Goal: Find specific page/section: Find specific page/section

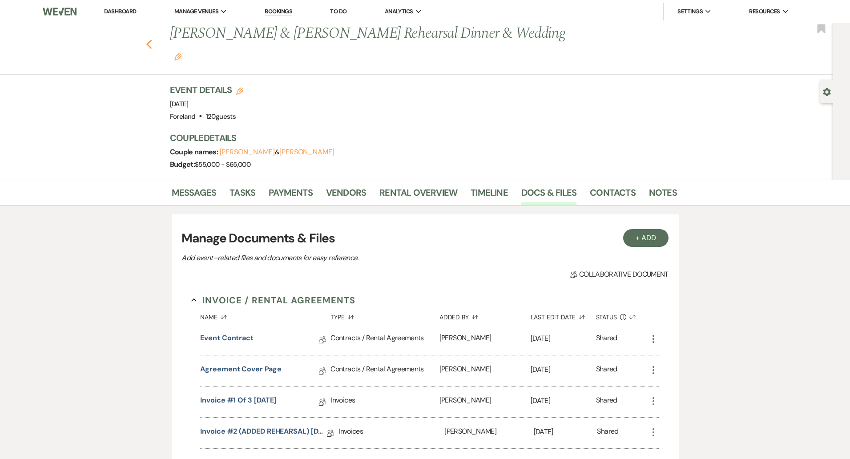
click at [148, 39] on icon "Previous" at bounding box center [149, 44] width 7 height 11
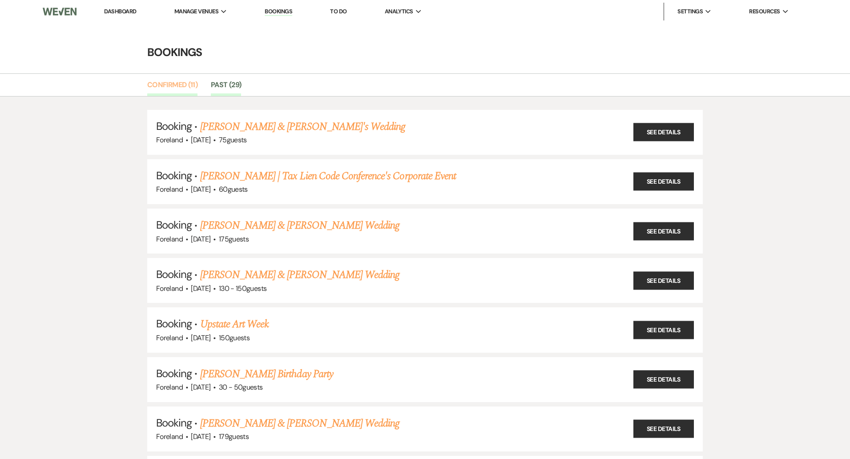
click at [162, 85] on link "Confirmed (11)" at bounding box center [172, 87] width 50 height 17
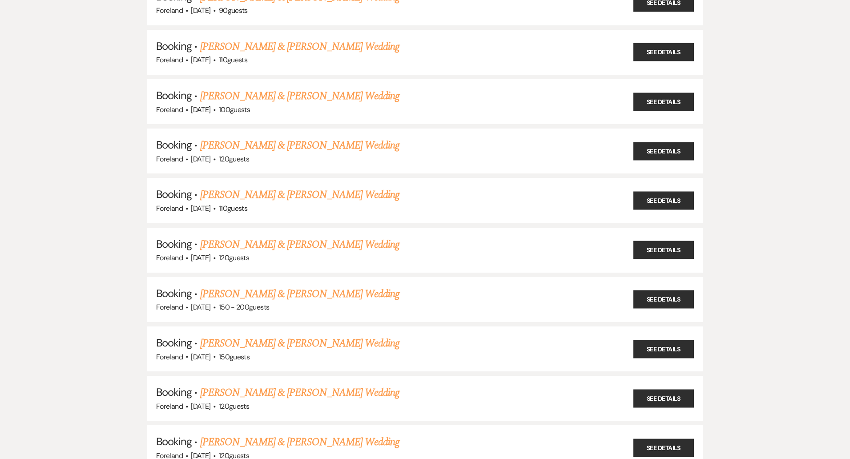
scroll to position [134, 0]
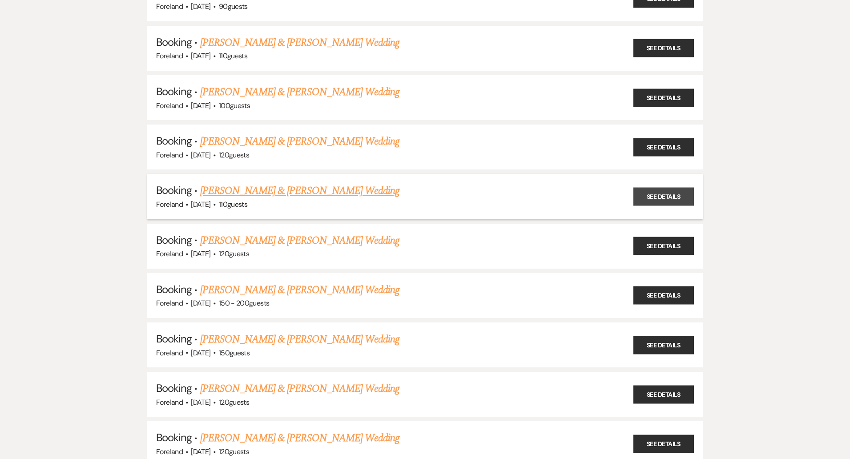
click at [672, 195] on link "See Details" at bounding box center [664, 196] width 61 height 18
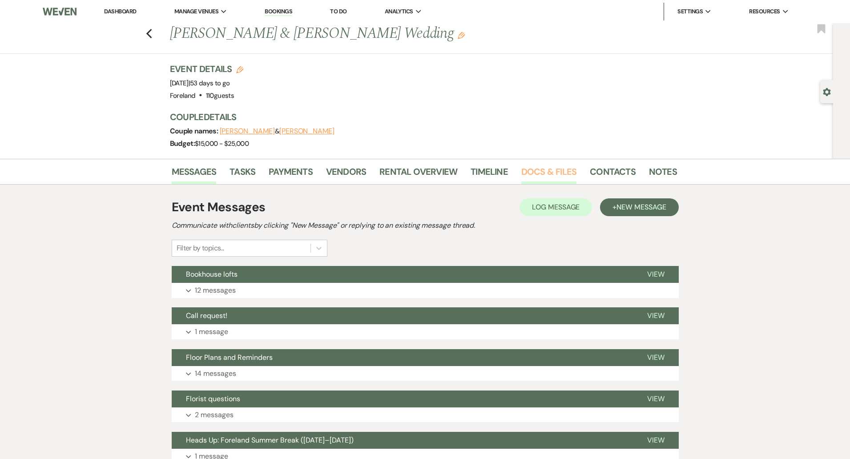
click at [568, 171] on link "Docs & Files" at bounding box center [549, 175] width 55 height 20
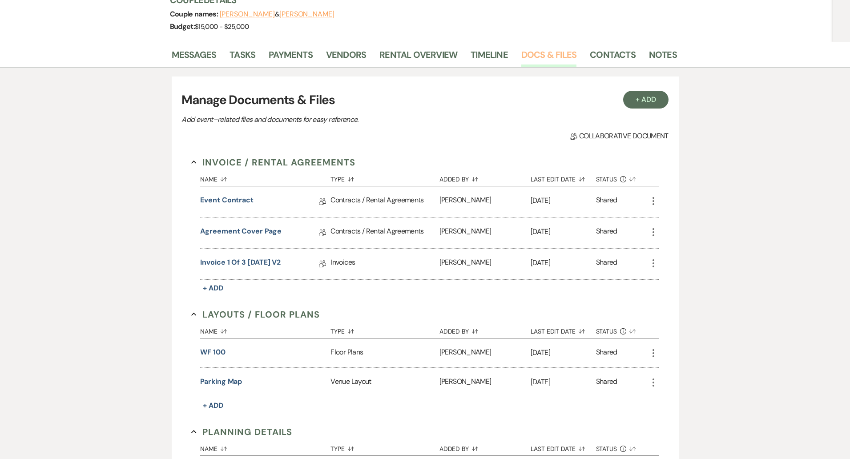
scroll to position [121, 0]
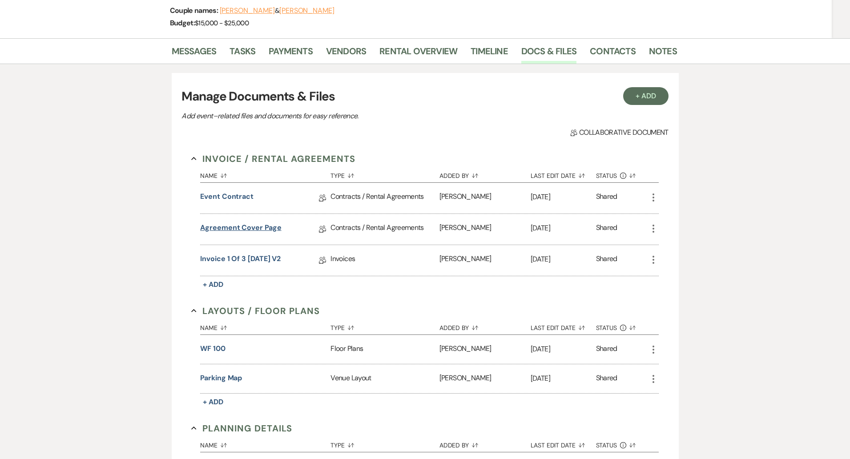
click at [239, 226] on link "Agreement Cover Page" at bounding box center [240, 230] width 81 height 14
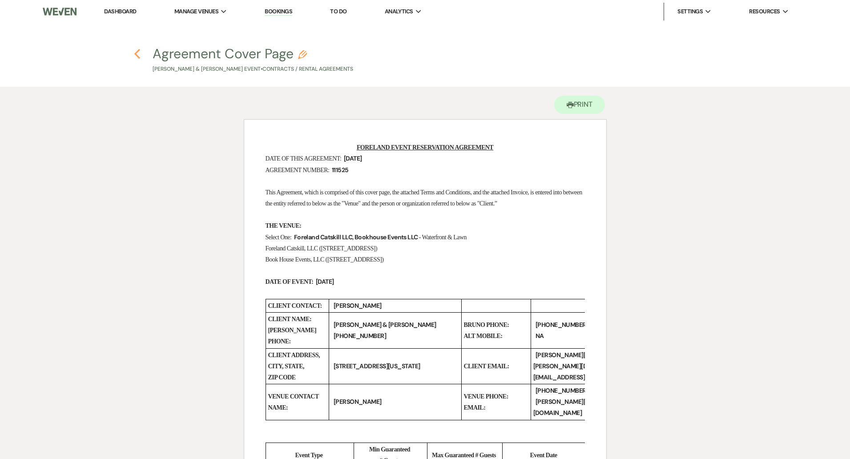
click at [140, 54] on icon "Previous" at bounding box center [137, 54] width 7 height 11
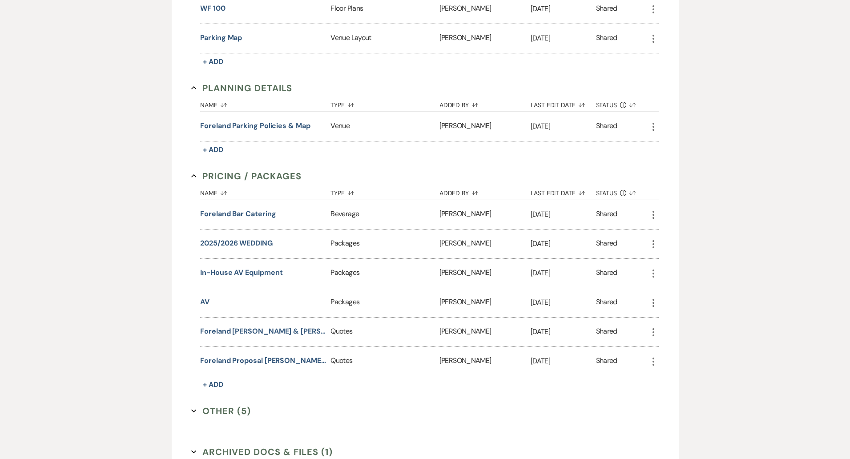
scroll to position [471, 0]
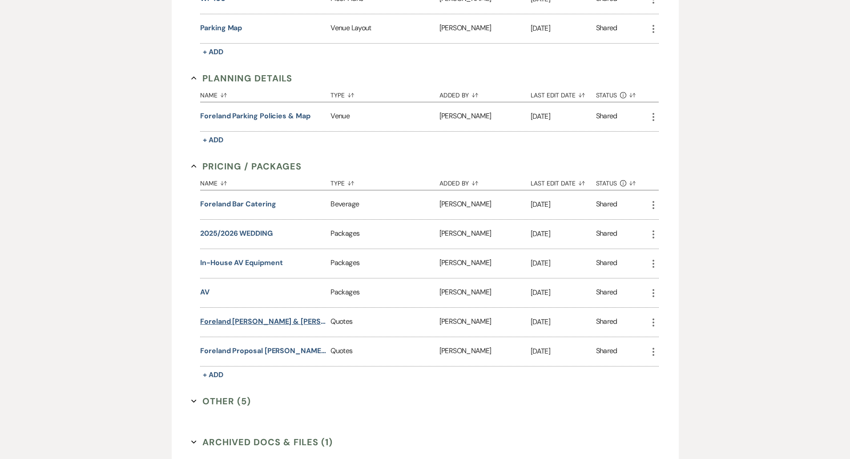
click at [295, 320] on button "Foreland [PERSON_NAME] & [PERSON_NAME] Wedding" at bounding box center [263, 321] width 127 height 11
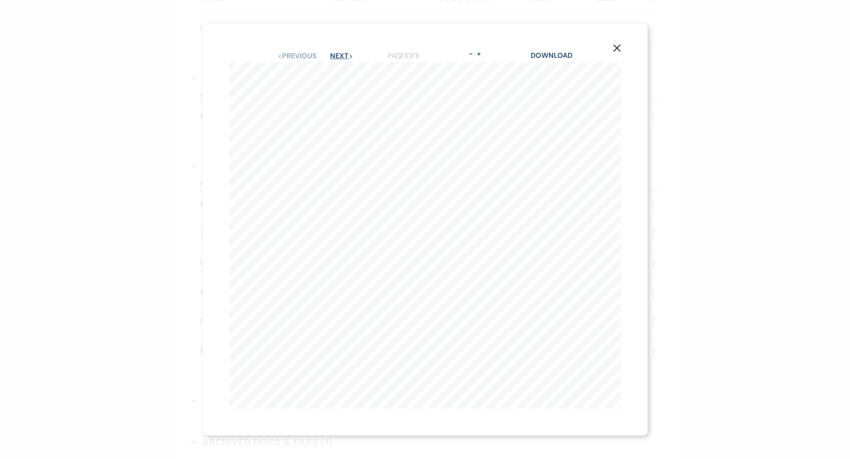
click at [339, 53] on button "Next Next" at bounding box center [341, 56] width 23 height 7
click at [618, 48] on icon "X" at bounding box center [617, 48] width 8 height 8
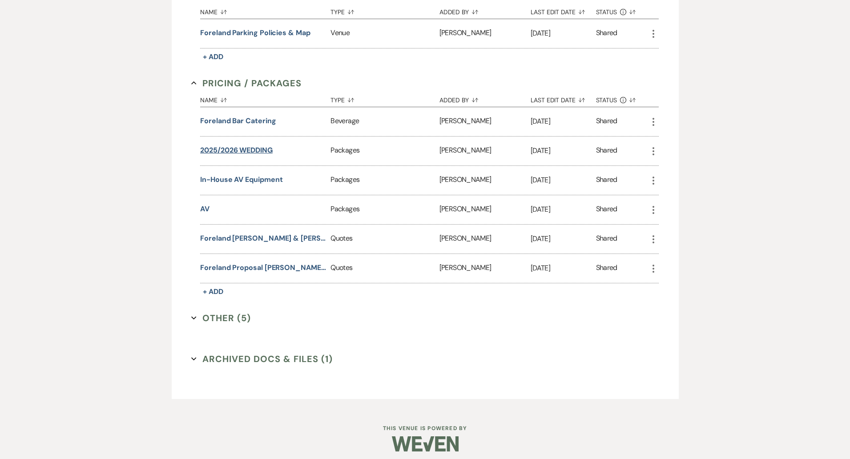
scroll to position [557, 0]
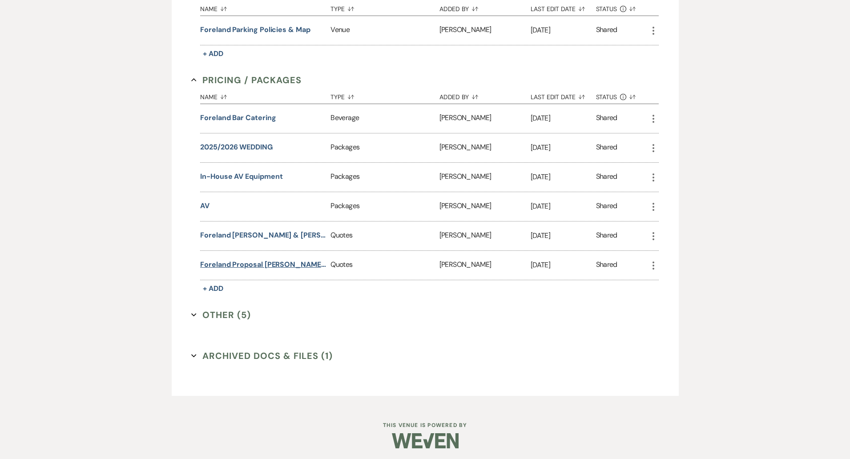
click at [265, 259] on button "Foreland Proposal [PERSON_NAME] & [PERSON_NAME] Wedding" at bounding box center [263, 264] width 127 height 11
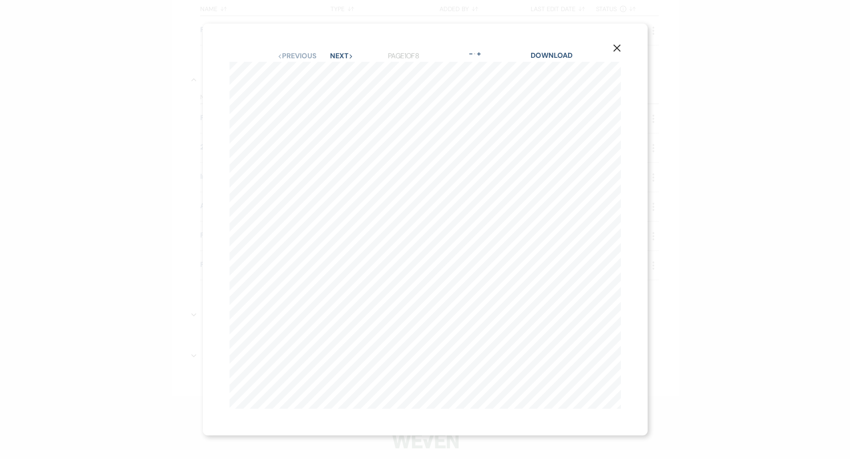
drag, startPoint x: 615, startPoint y: 50, endPoint x: 521, endPoint y: 101, distance: 107.2
click at [615, 50] on use "button" at bounding box center [616, 48] width 7 height 7
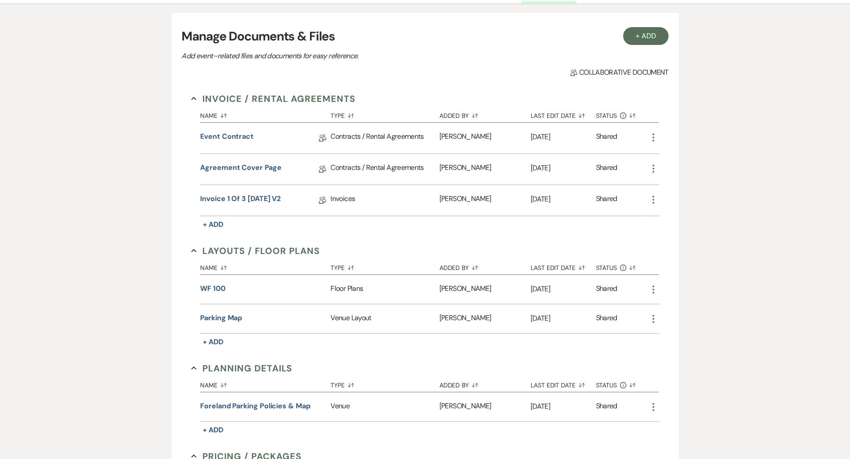
scroll to position [151, 0]
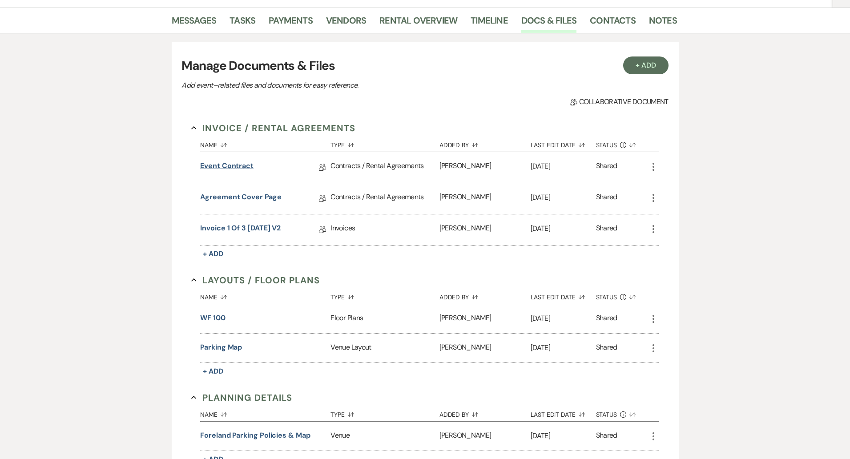
click at [231, 166] on link "Event Contract" at bounding box center [226, 168] width 53 height 14
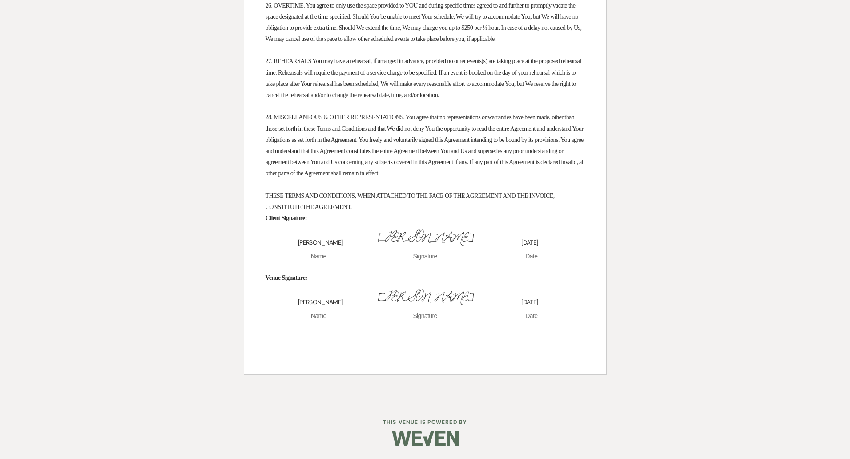
scroll to position [2886, 0]
